Goal: Task Accomplishment & Management: Use online tool/utility

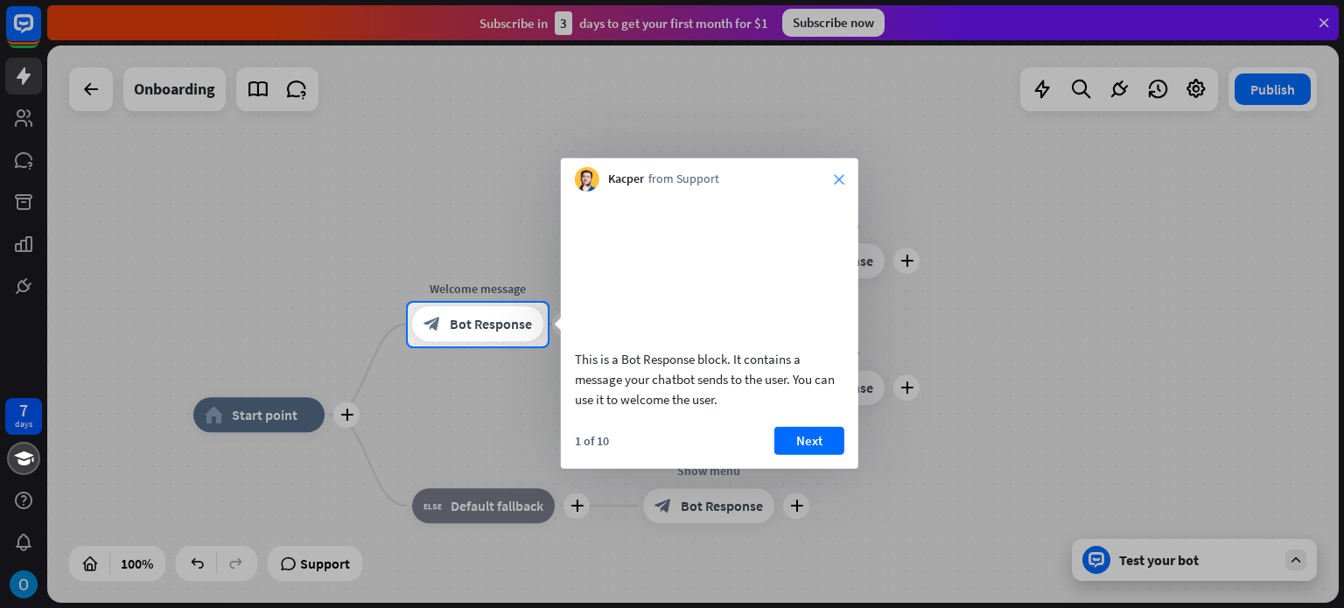
click at [844, 181] on icon "close" at bounding box center [839, 179] width 11 height 11
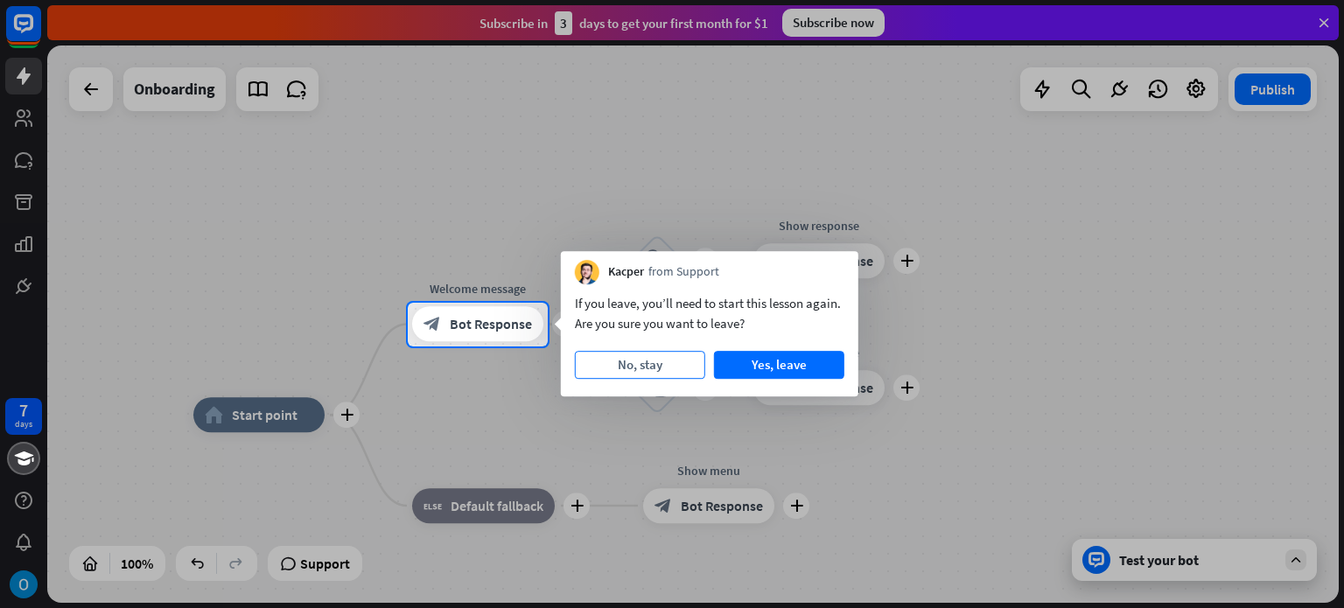
click at [639, 368] on button "No, stay" at bounding box center [640, 365] width 130 height 28
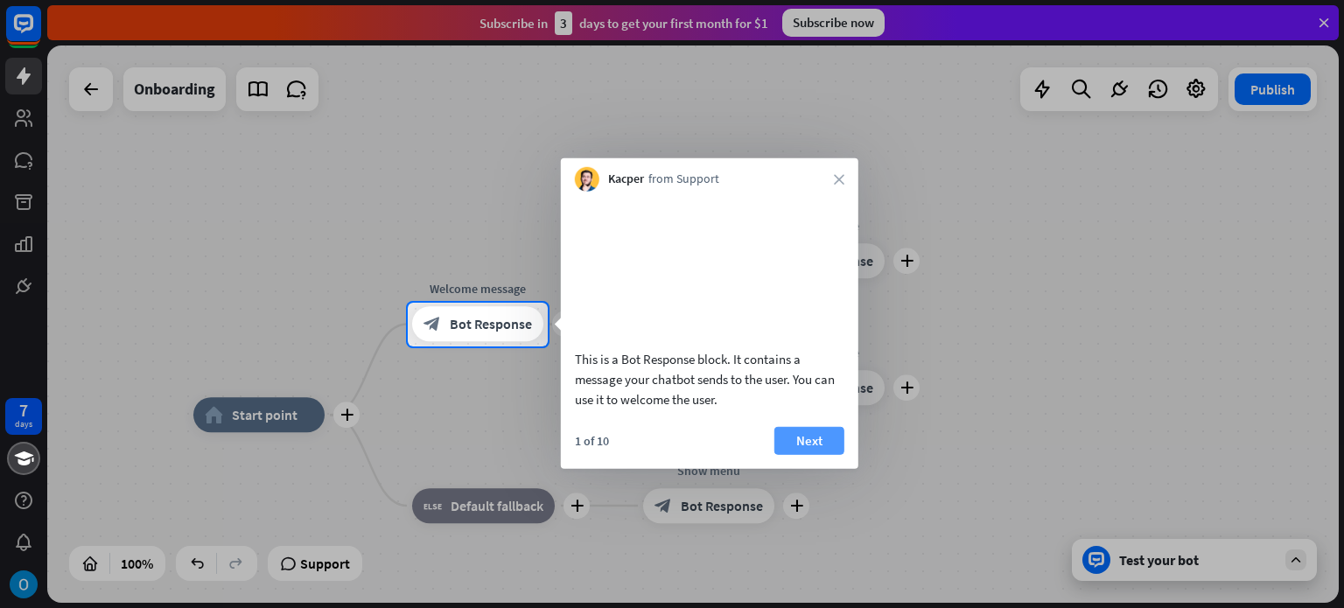
click at [809, 454] on button "Next" at bounding box center [810, 440] width 70 height 28
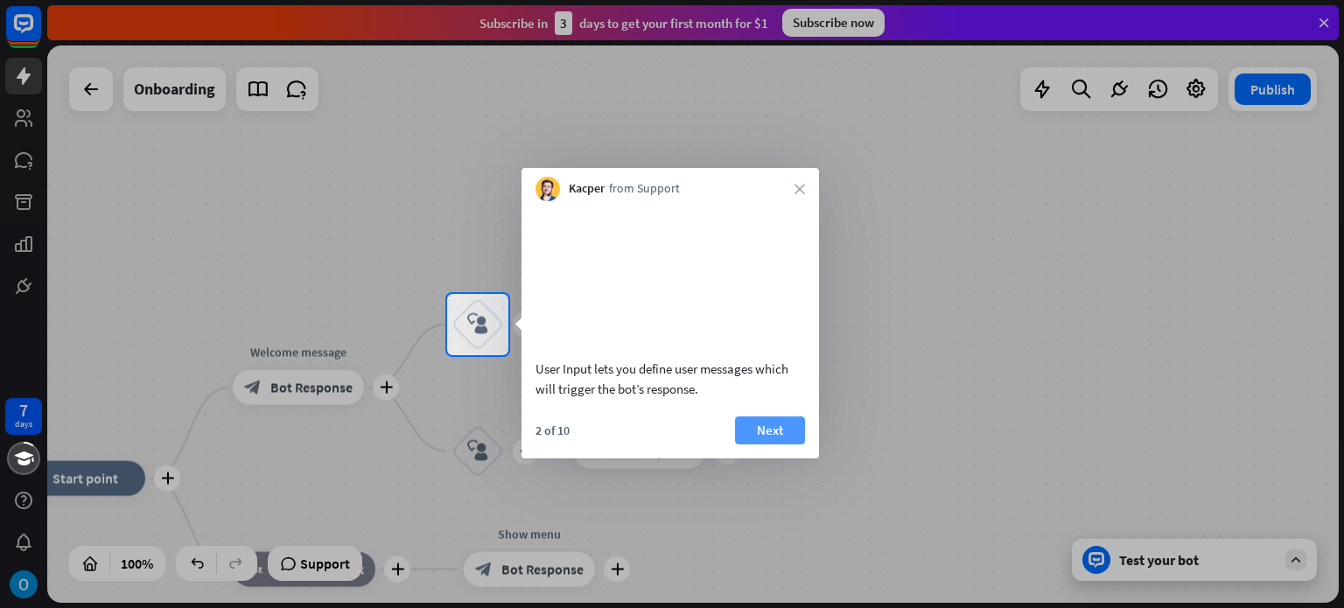
click at [768, 445] on button "Next" at bounding box center [770, 431] width 70 height 28
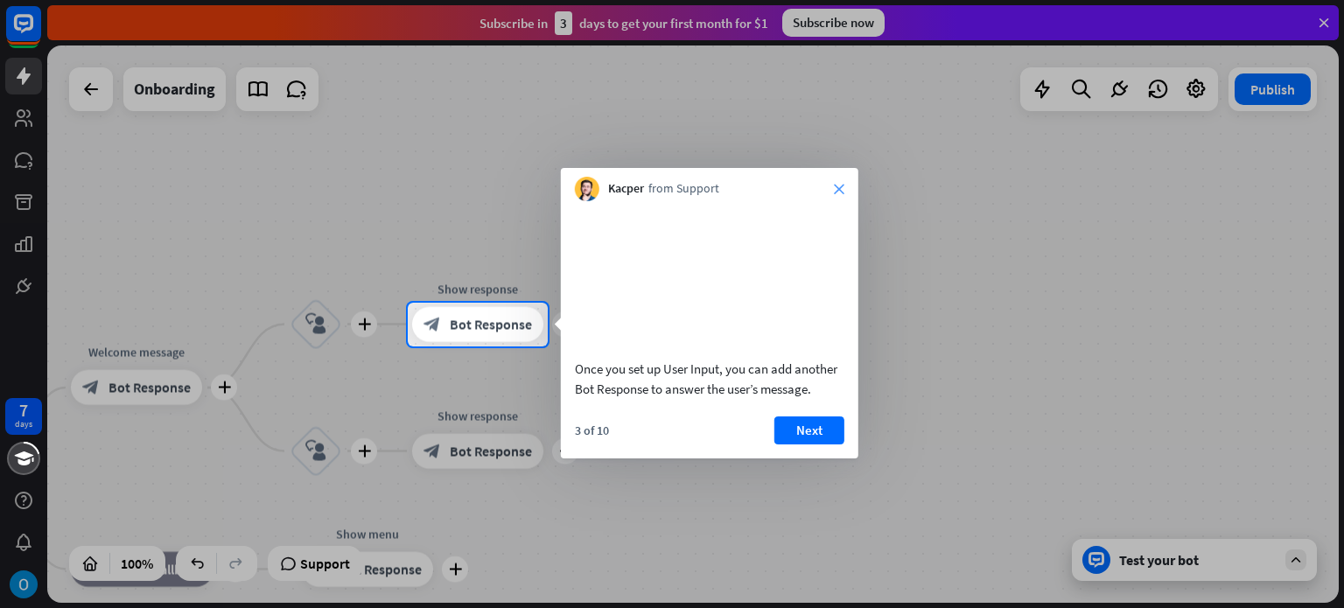
click at [837, 184] on icon "close" at bounding box center [839, 189] width 11 height 11
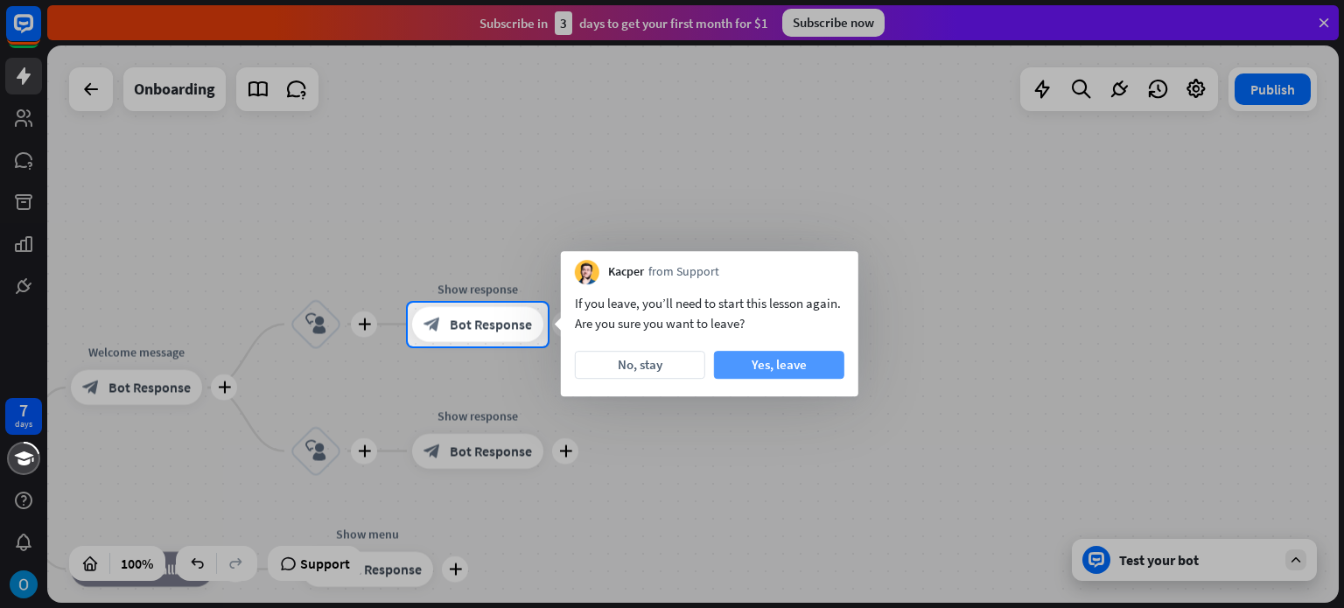
drag, startPoint x: 781, startPoint y: 350, endPoint x: 780, endPoint y: 362, distance: 12.3
click at [780, 362] on div "No, stay Yes, leave" at bounding box center [710, 365] width 270 height 28
click at [780, 362] on button "Yes, leave" at bounding box center [779, 365] width 130 height 28
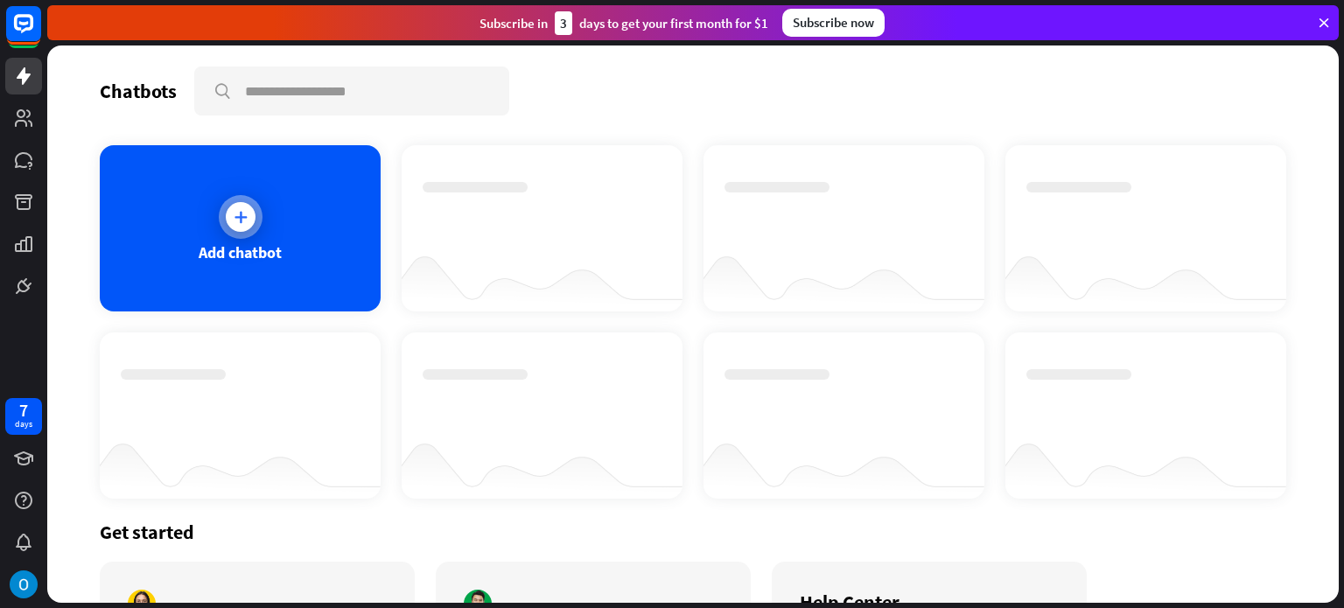
click at [226, 220] on div at bounding box center [241, 217] width 30 height 30
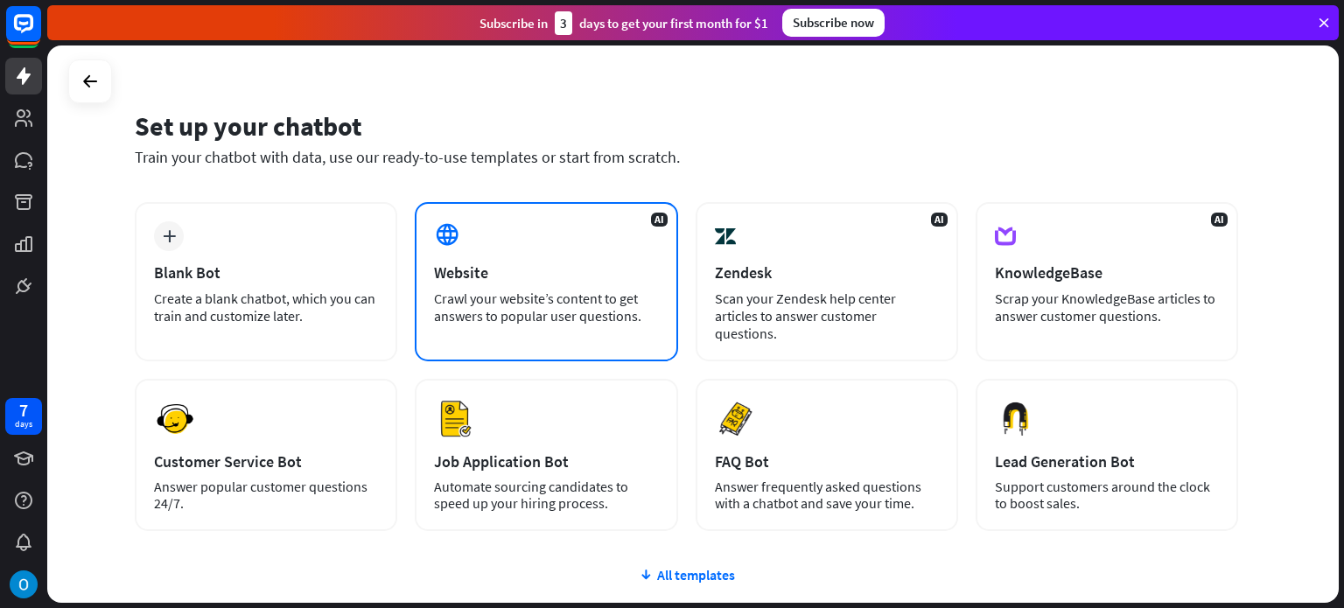
scroll to position [34, 0]
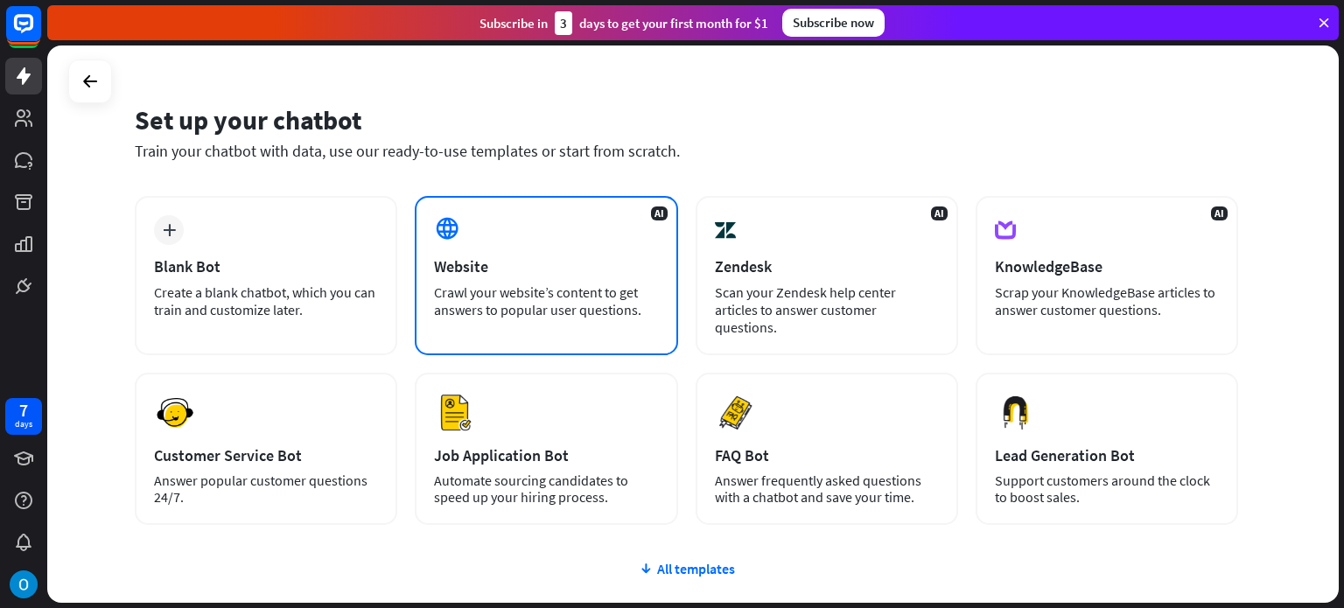
click at [557, 249] on div "AI Website Crawl your website’s content to get answers to popular user question…" at bounding box center [546, 275] width 263 height 159
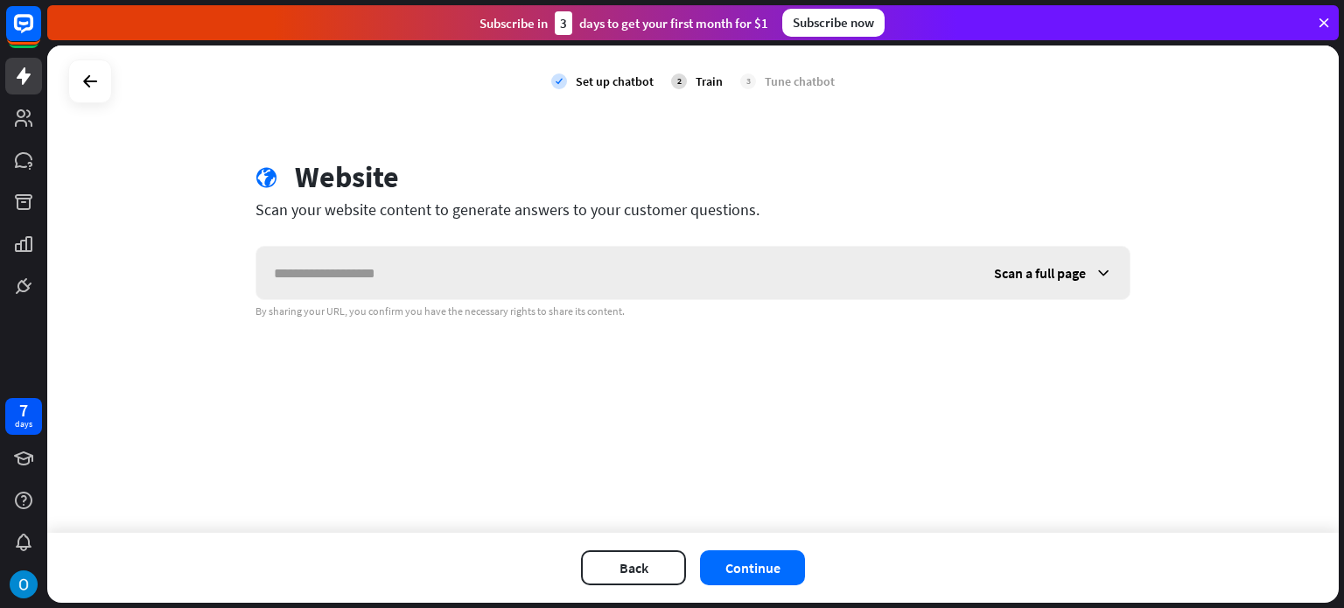
click at [438, 286] on input "text" at bounding box center [616, 273] width 720 height 53
type input "**********"
click at [1063, 270] on span "Scan a full page" at bounding box center [1040, 273] width 92 height 18
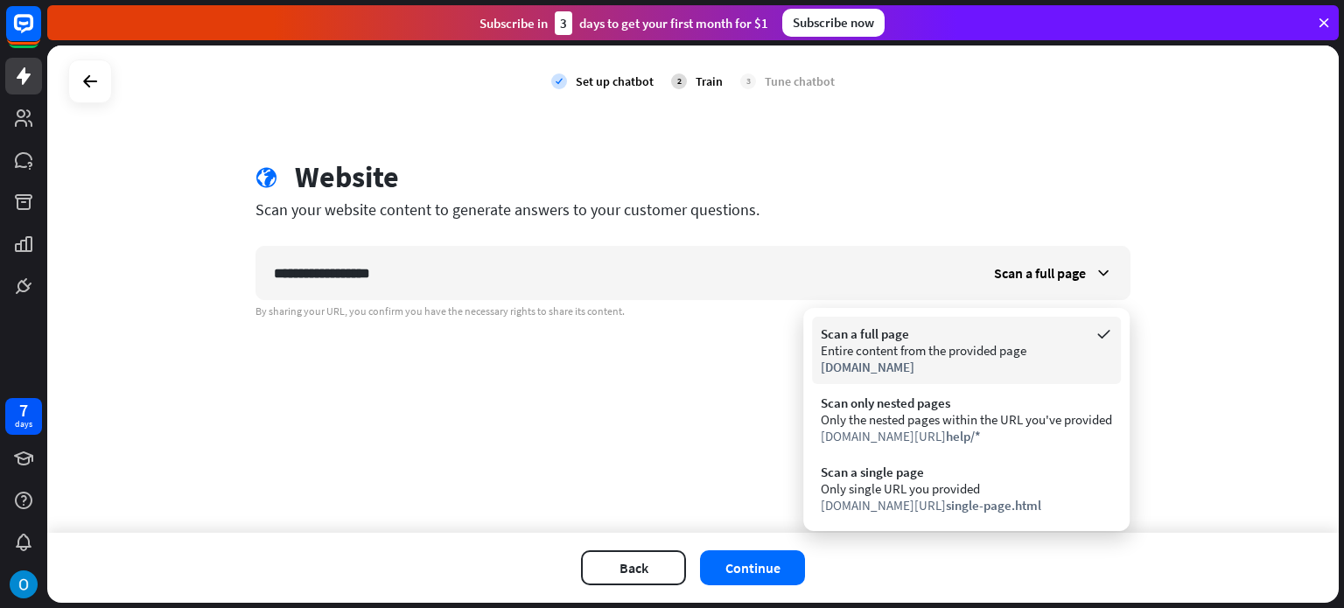
click at [970, 351] on div "Entire content from the provided page" at bounding box center [966, 350] width 291 height 17
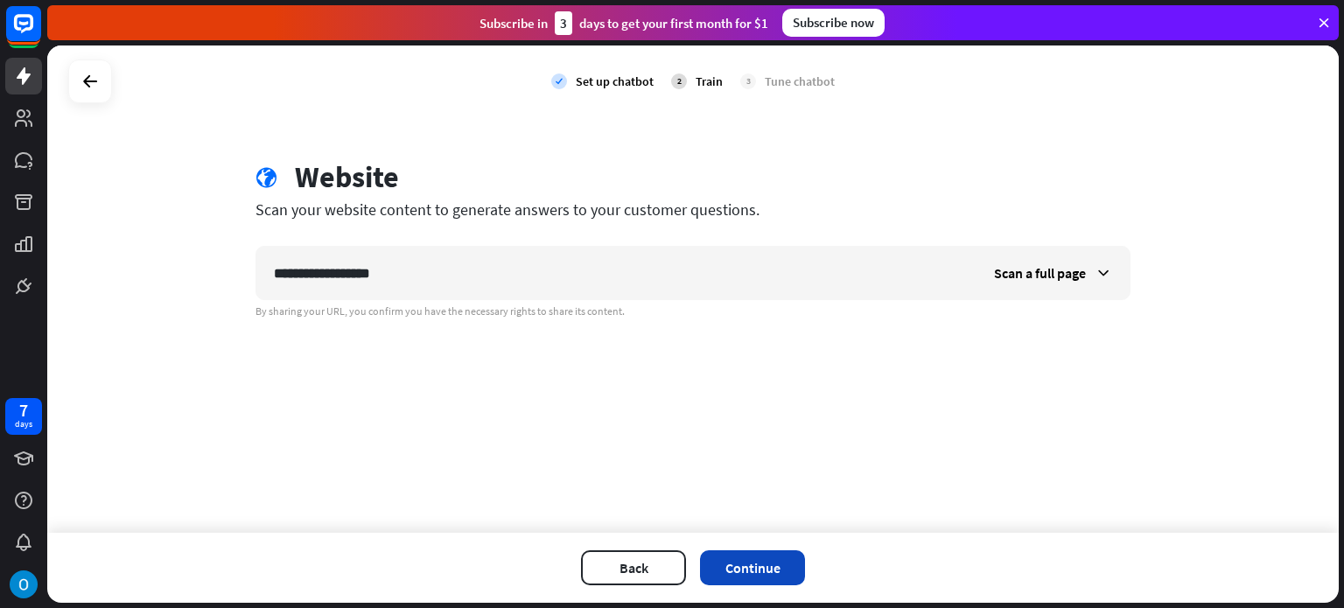
click at [736, 569] on button "Continue" at bounding box center [752, 568] width 105 height 35
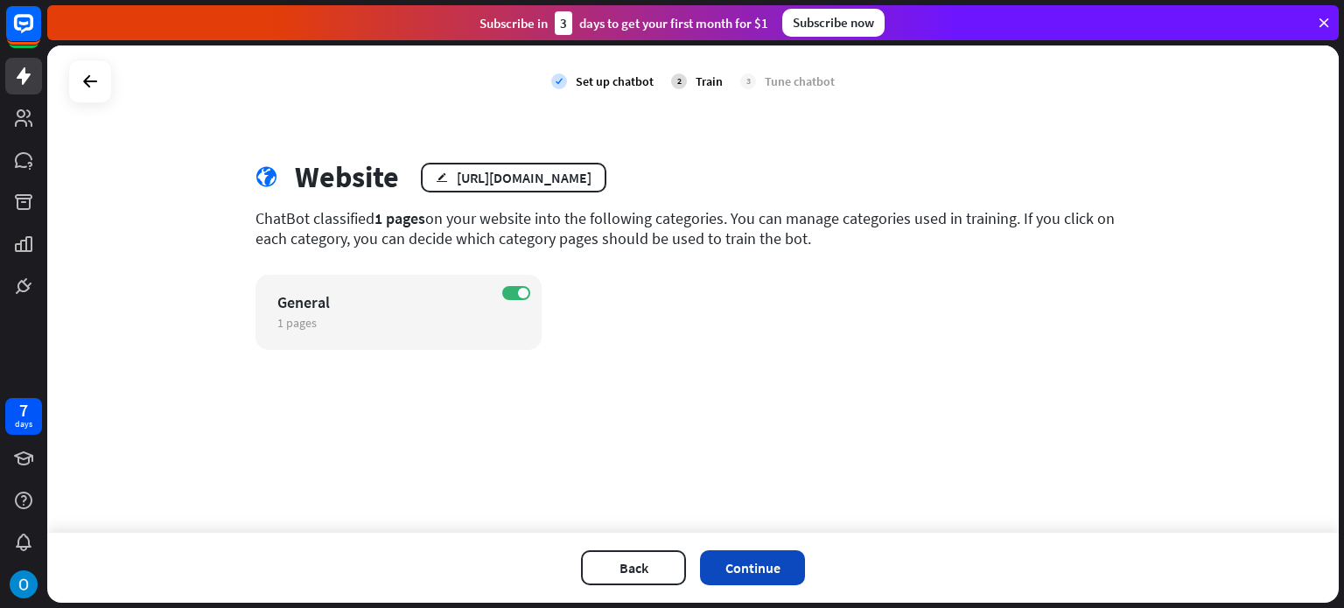
click at [784, 577] on button "Continue" at bounding box center [752, 568] width 105 height 35
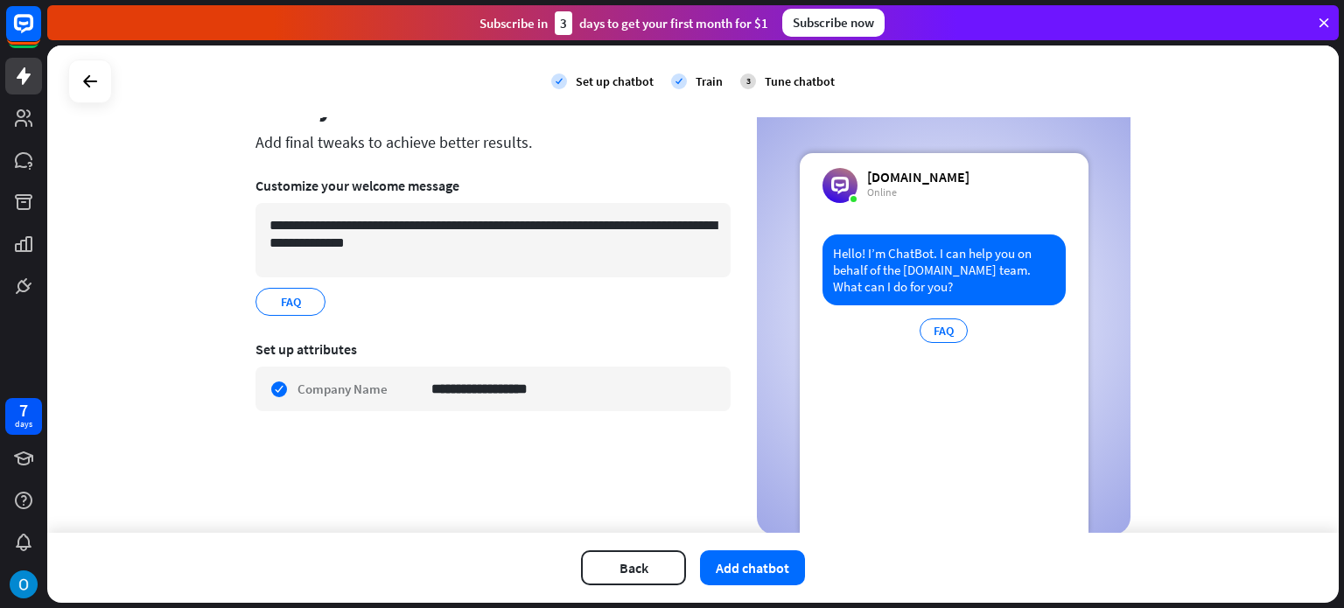
scroll to position [77, 0]
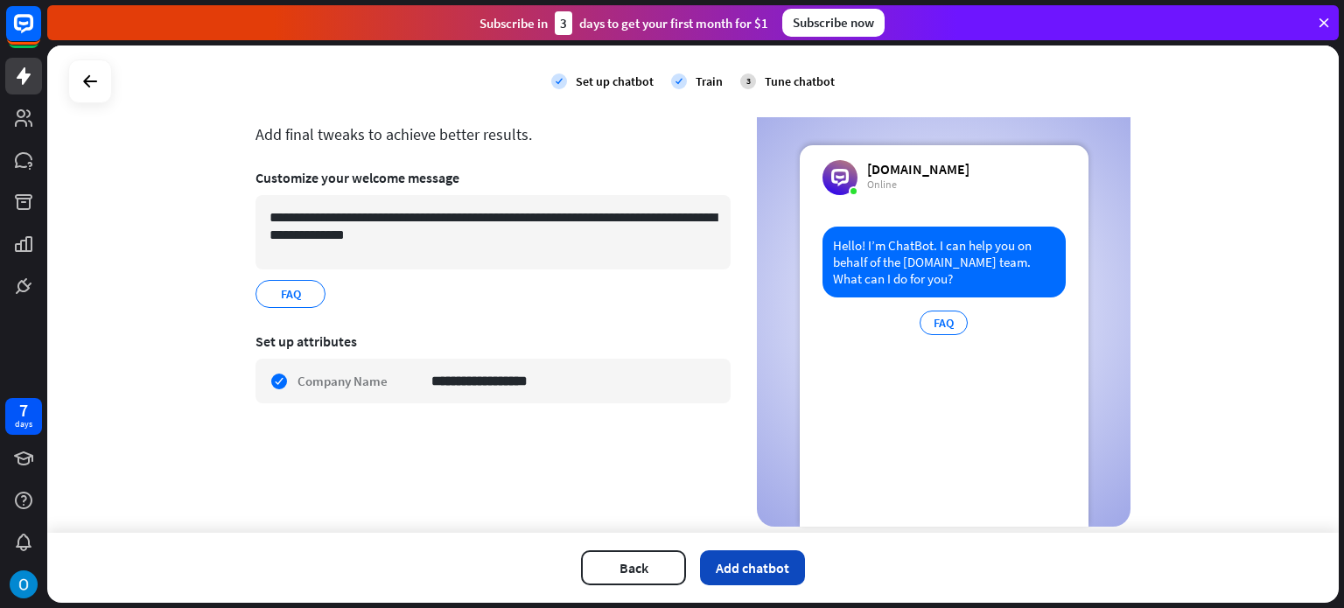
click at [759, 565] on button "Add chatbot" at bounding box center [752, 568] width 105 height 35
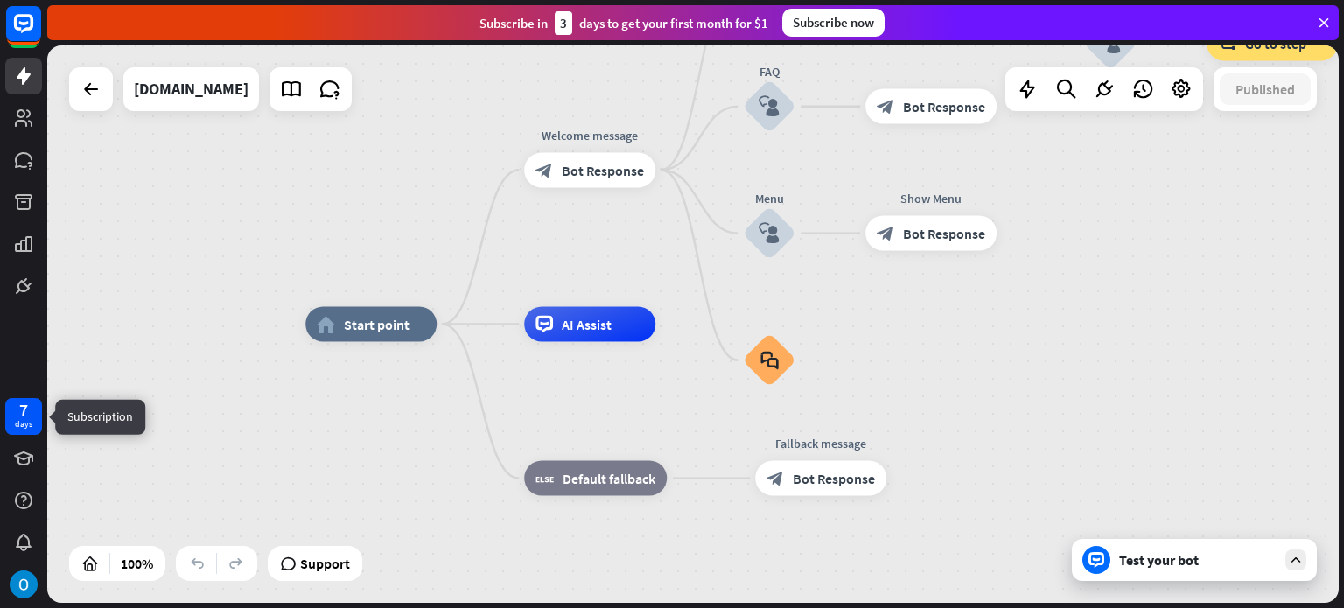
click at [10, 418] on div "7 days" at bounding box center [23, 416] width 37 height 37
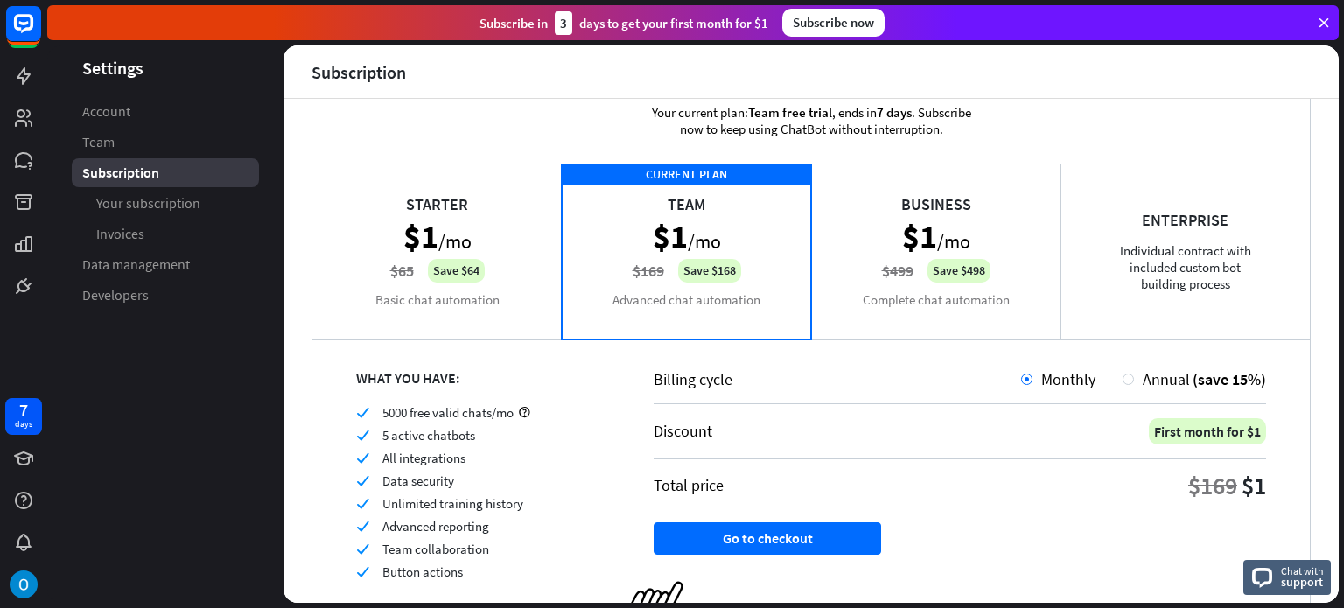
scroll to position [49, 0]
click at [474, 207] on div "Starter $1 /mo $65 Save $64 Basic chat automation" at bounding box center [436, 252] width 249 height 175
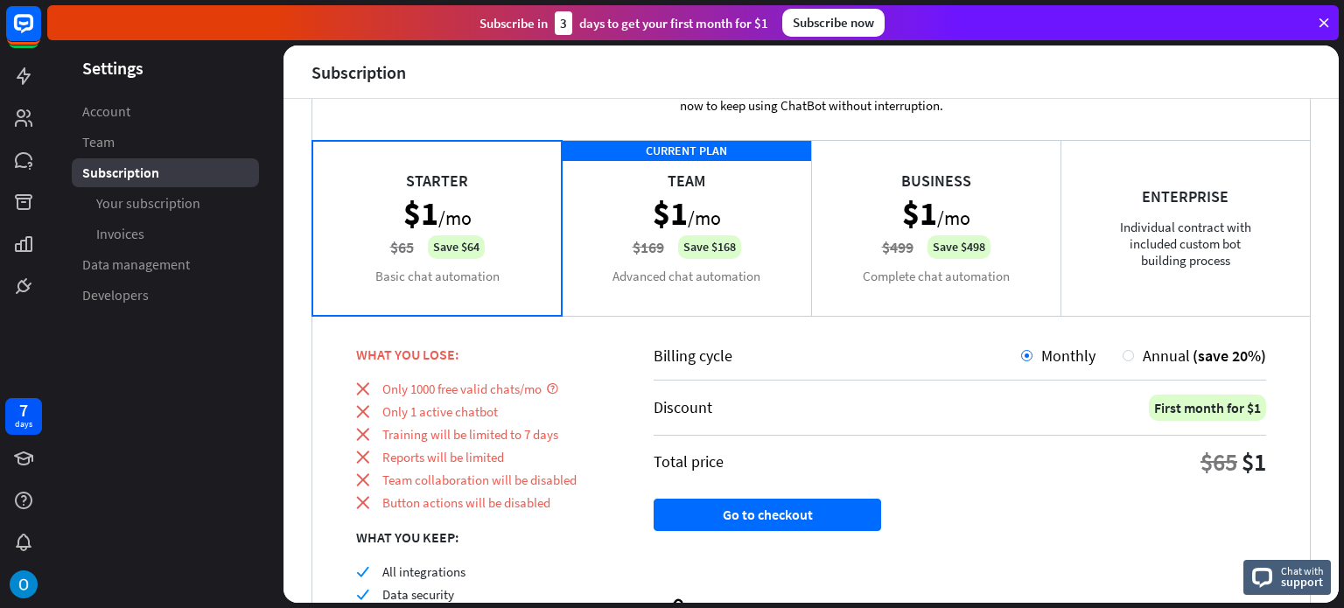
scroll to position [74, 0]
click at [754, 206] on div "CURRENT PLAN Team $1 /mo $169 Save $168 Advanced chat automation" at bounding box center [686, 227] width 249 height 175
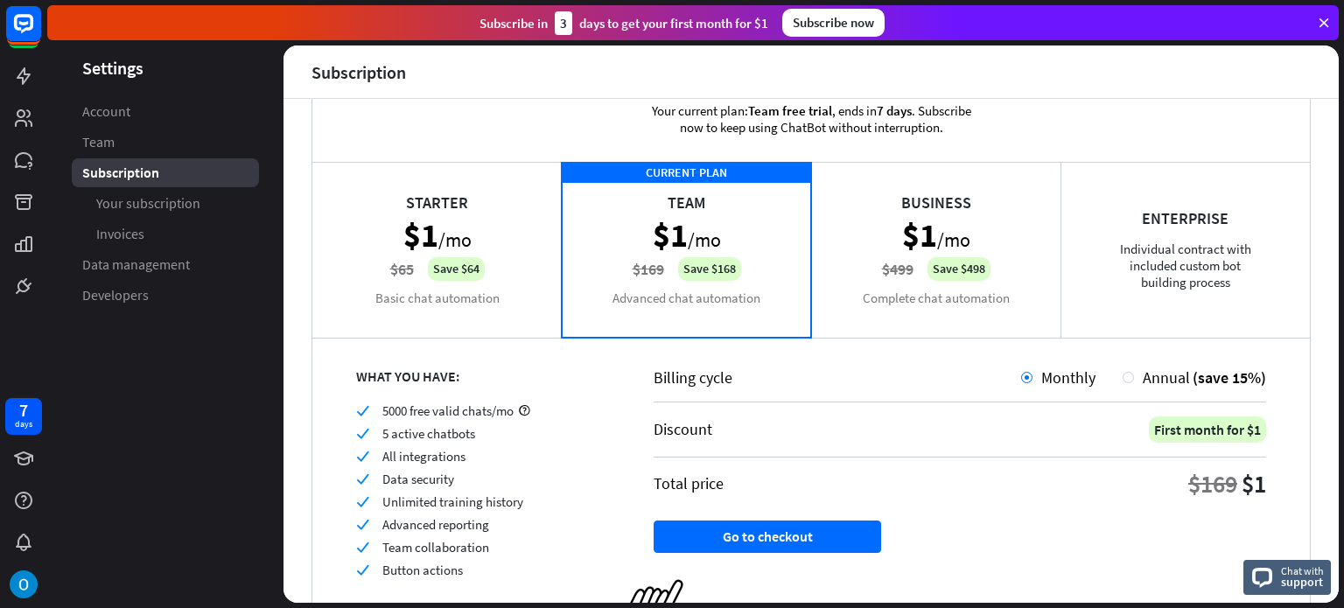
scroll to position [0, 0]
